Goal: Task Accomplishment & Management: Manage account settings

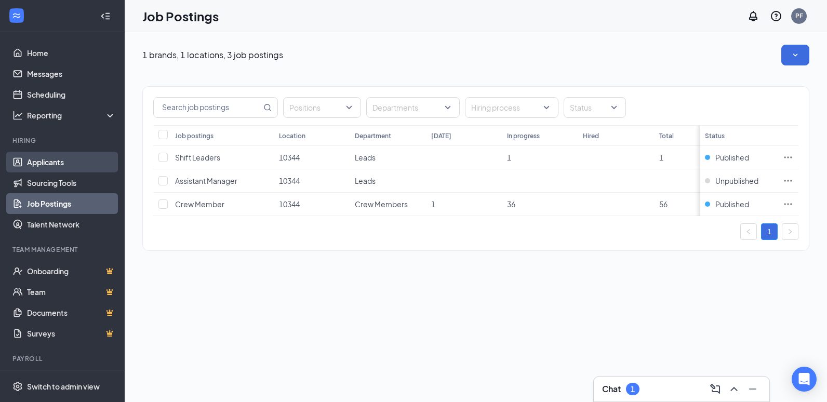
click at [40, 160] on link "Applicants" at bounding box center [71, 162] width 89 height 21
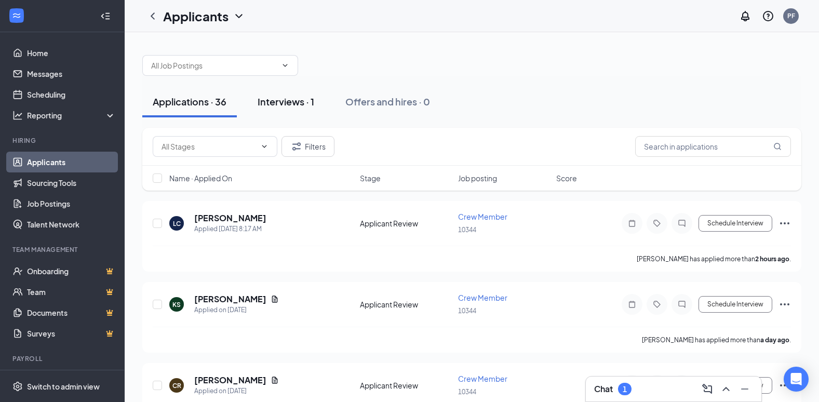
click at [281, 104] on div "Interviews · 1" at bounding box center [286, 101] width 57 height 13
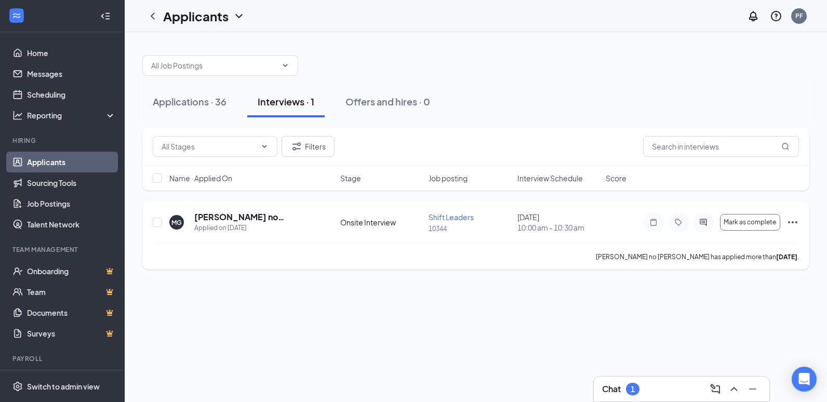
click at [796, 222] on icon "Ellipses" at bounding box center [792, 222] width 9 height 2
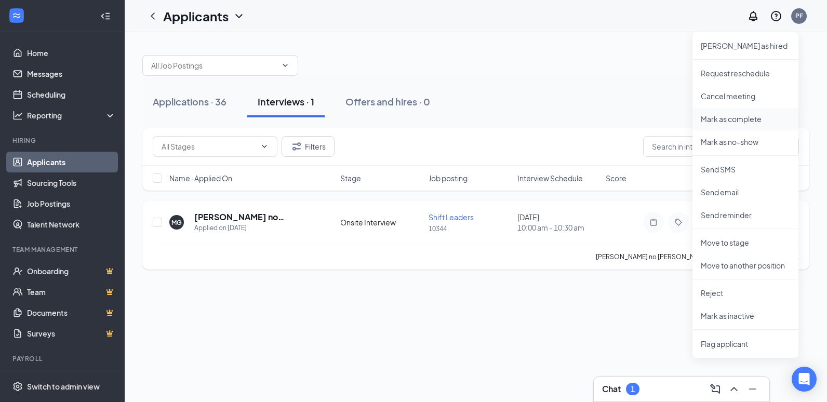
click at [706, 118] on p "Mark as complete" at bounding box center [745, 119] width 89 height 10
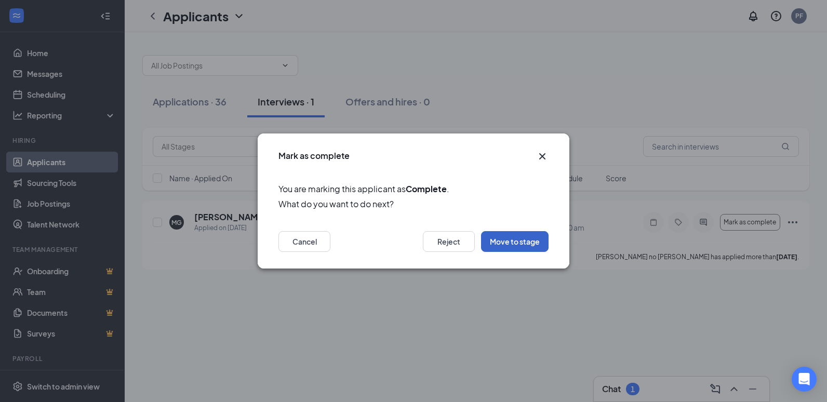
click at [515, 244] on button "Move to stage" at bounding box center [515, 241] width 68 height 21
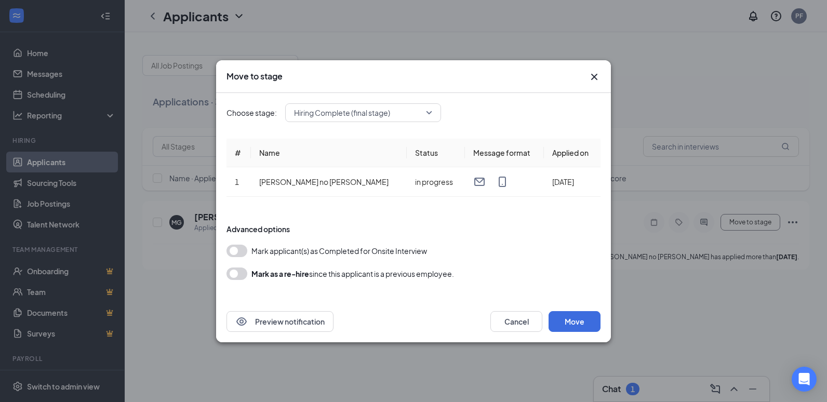
click at [430, 116] on span "Hiring Complete (final stage)" at bounding box center [363, 113] width 138 height 16
click at [428, 111] on span "Hiring Complete (final stage)" at bounding box center [363, 113] width 138 height 16
click at [573, 320] on button "Move" at bounding box center [575, 321] width 52 height 21
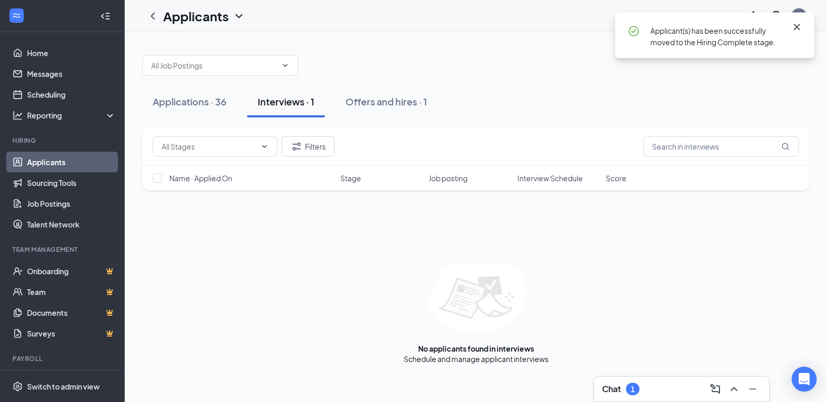
click at [796, 25] on icon "Cross" at bounding box center [797, 27] width 6 height 6
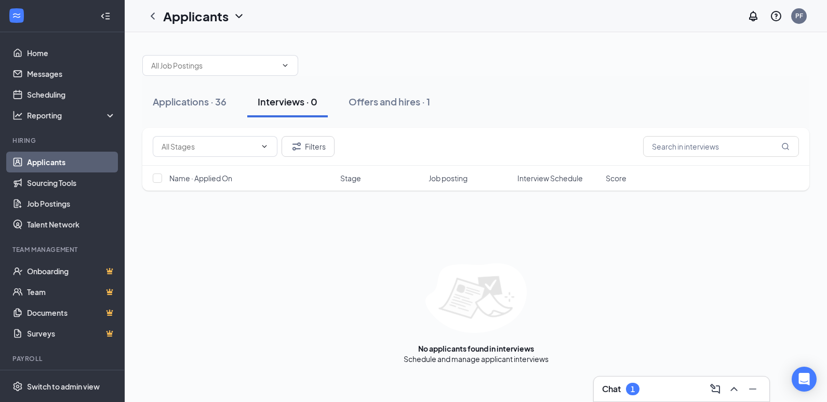
click at [216, 179] on span "Name · Applied On" at bounding box center [200, 178] width 63 height 10
click at [376, 102] on div "Offers and hires · 1" at bounding box center [390, 101] width 82 height 13
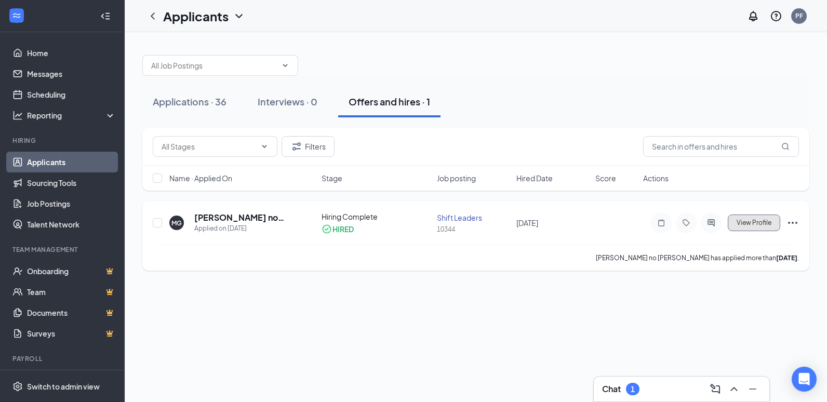
click at [749, 224] on span "View Profile" at bounding box center [754, 222] width 35 height 7
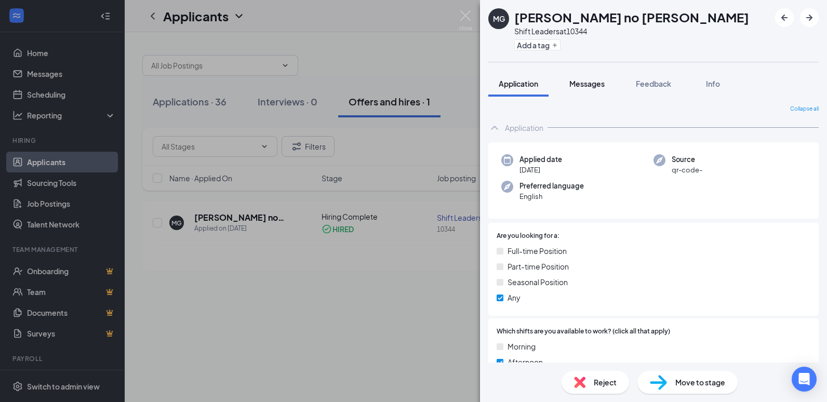
click at [589, 84] on span "Messages" at bounding box center [586, 83] width 35 height 9
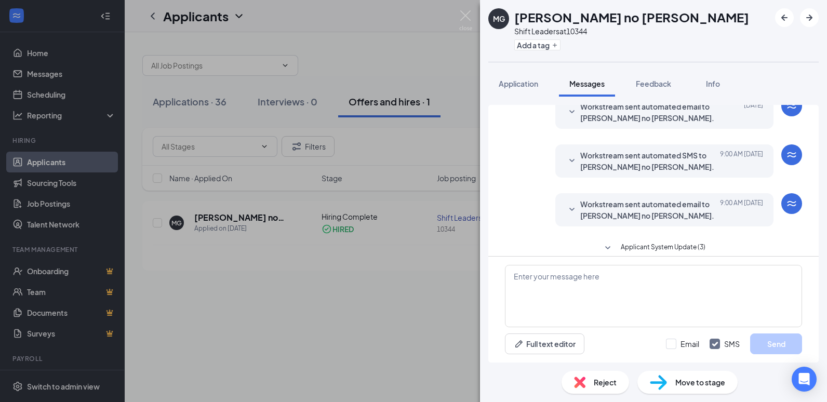
scroll to position [254, 0]
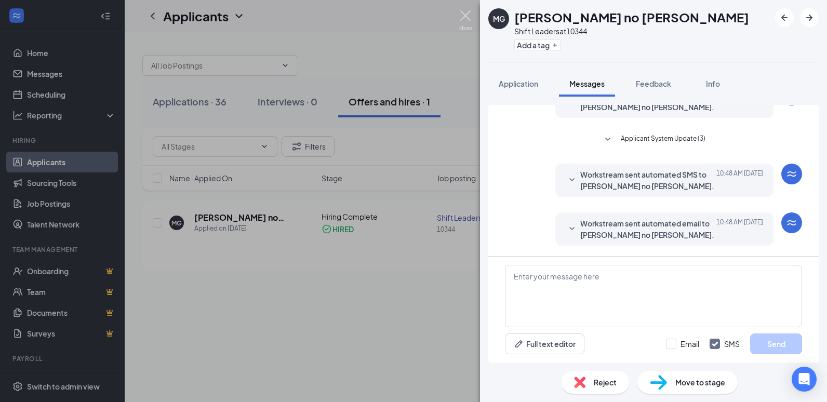
click at [465, 10] on img at bounding box center [465, 20] width 13 height 20
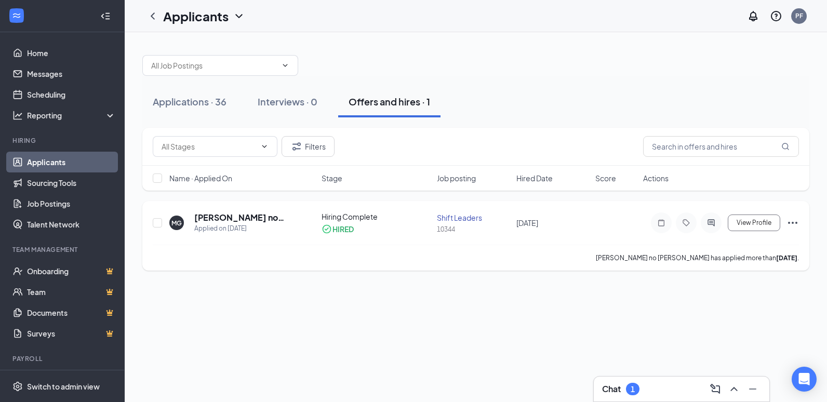
click at [794, 221] on icon "Ellipses" at bounding box center [793, 223] width 12 height 12
click at [617, 89] on div "Applications · 36 Interviews · 0 Offers and hires · 1" at bounding box center [475, 101] width 667 height 31
click at [269, 101] on div "Interviews · 0" at bounding box center [288, 101] width 60 height 13
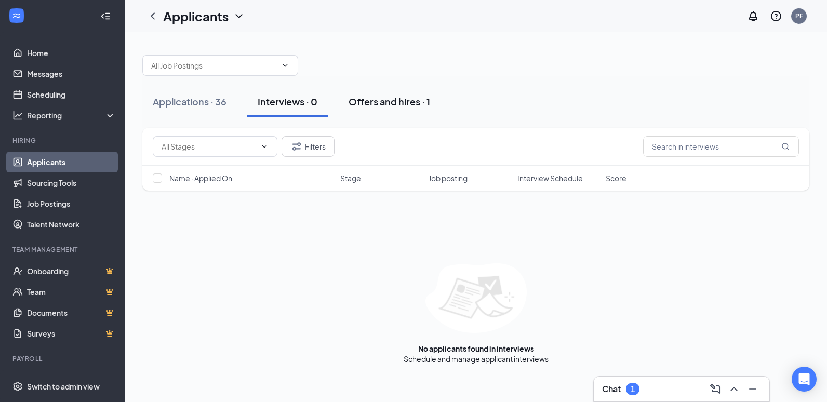
click at [379, 104] on div "Offers and hires · 1" at bounding box center [390, 101] width 82 height 13
